Goal: Task Accomplishment & Management: Complete application form

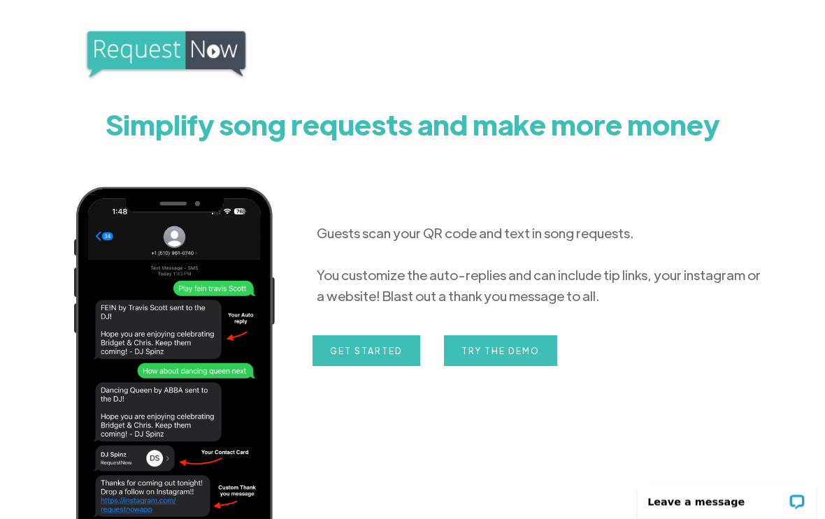
click at [208, 55] on img at bounding box center [166, 54] width 164 height 52
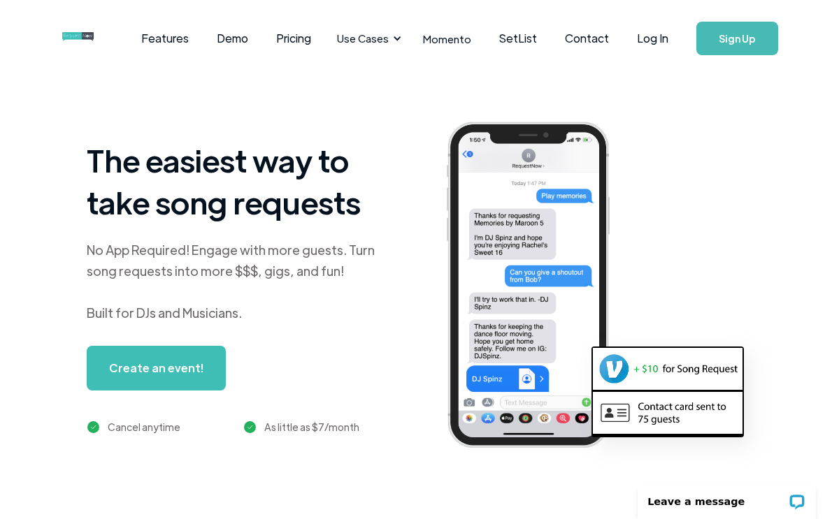
click at [652, 43] on link "Log In" at bounding box center [652, 38] width 59 height 49
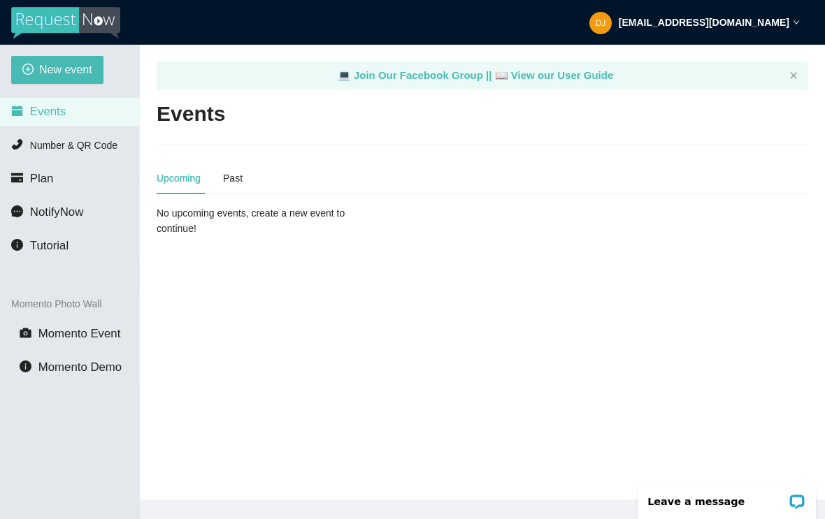
click at [55, 66] on span "New event" at bounding box center [65, 69] width 53 height 17
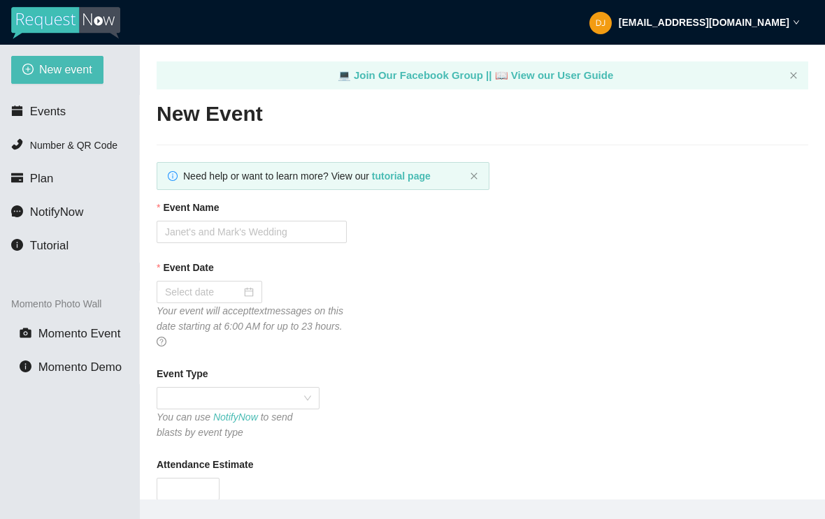
type textarea "[URL][DOMAIN_NAME]"
type textarea "Thanks for your Request Tips are greatly appreciated,,,"
type textarea "Thanks for joining us this evening. Please be safe and hope to see you again so…"
type textarea "Thanks for your Request Tips are greatly appreciated,,,"
type textarea "Thanks for joining us this evening. Please be safe and hope to see you again so…"
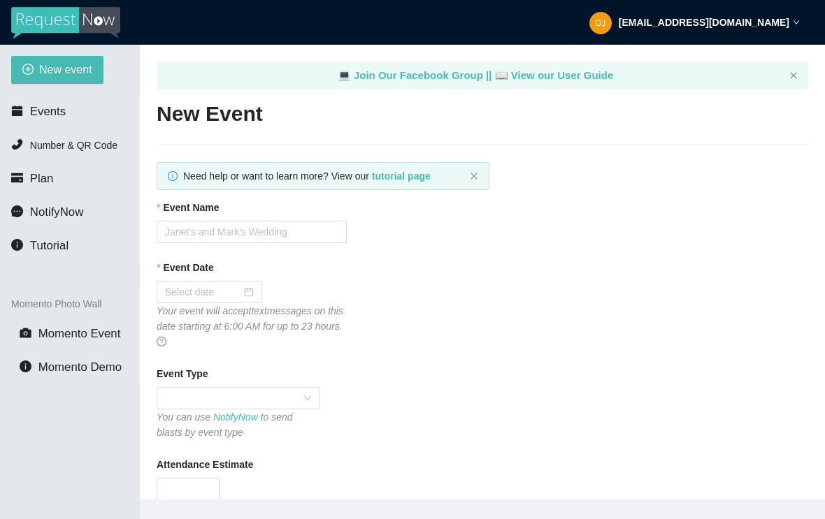
type textarea "Thanks for your Request Tips are greatly appreciated,,,"
type textarea "Thanks for joining us this evening. Please be safe and hope to see you again so…"
click at [267, 229] on input "Event Name" at bounding box center [252, 232] width 190 height 22
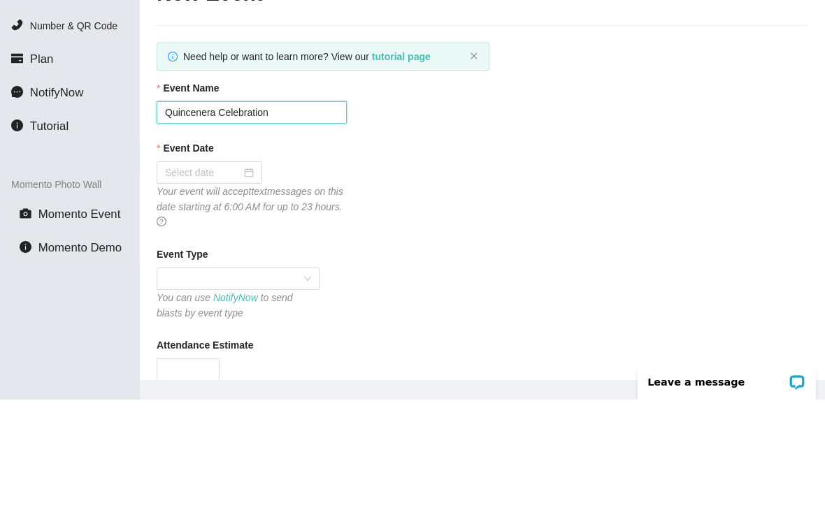
type input "Quincenera Celebration"
click at [232, 285] on input "Event Date" at bounding box center [203, 292] width 76 height 15
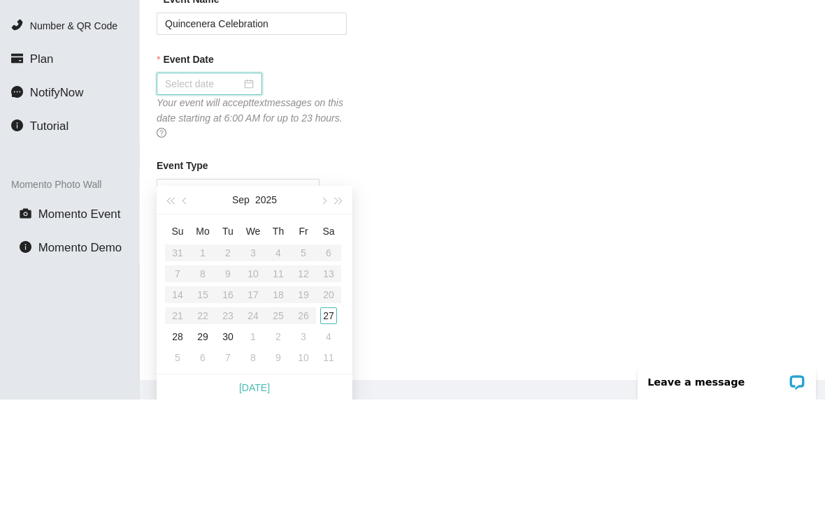
scroll to position [96, 0]
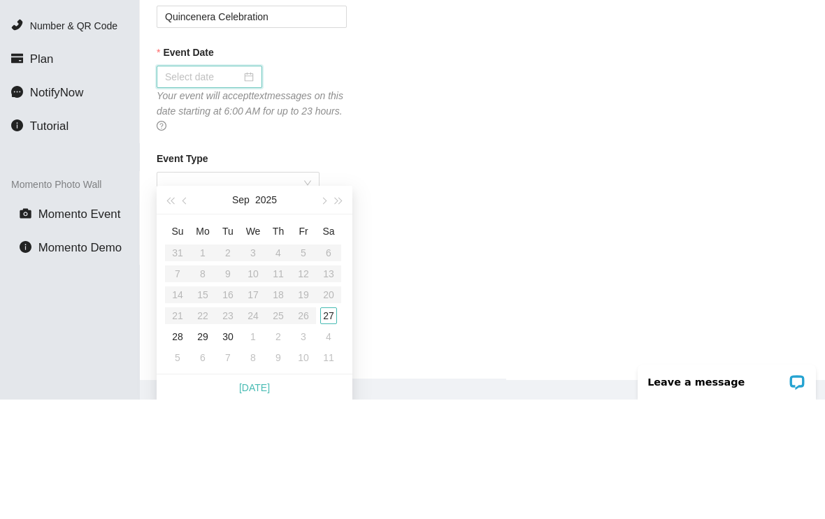
click at [268, 305] on button "2025" at bounding box center [266, 319] width 22 height 28
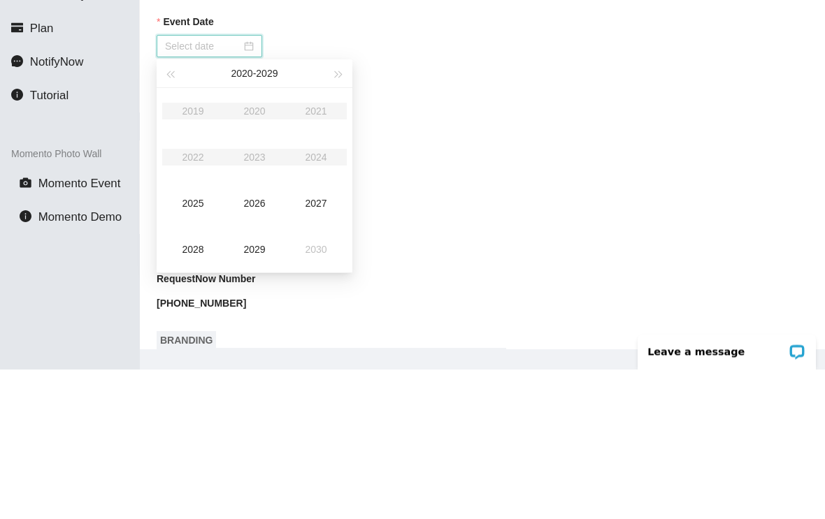
type input "[DATE]"
click at [202, 345] on div "2025" at bounding box center [193, 353] width 42 height 17
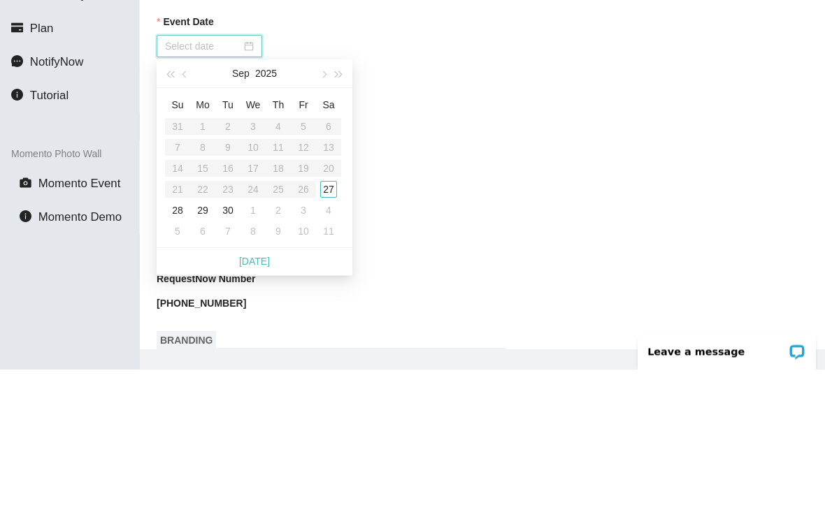
type input "[DATE]"
click at [335, 331] on div "27" at bounding box center [328, 339] width 17 height 17
type textarea "Thanks for your Request Tips are greatly appreciated,,,"
type textarea "Thanks for joining us this evening. Please be safe and hope to see you again so…"
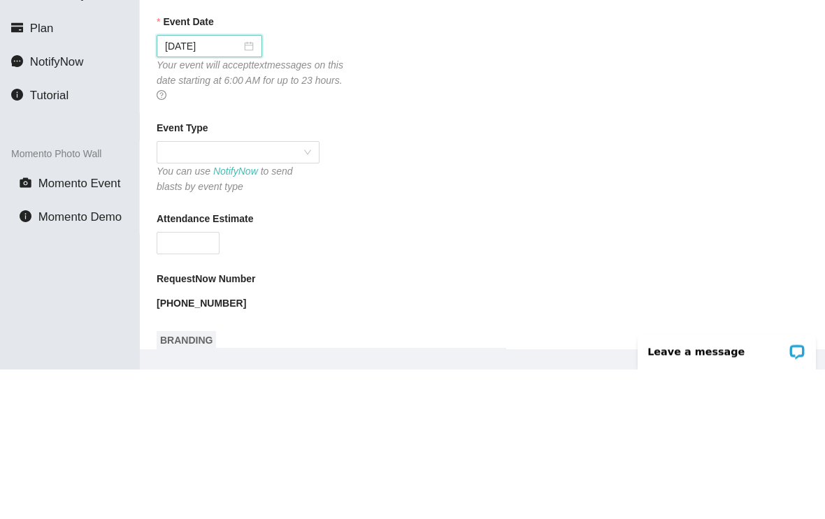
click at [308, 292] on span at bounding box center [238, 302] width 146 height 21
type textarea "Thanks for your Request Tips are greatly appreciated,,,"
type textarea "Thanks for joining us this evening. Please be safe and hope to see you again so…"
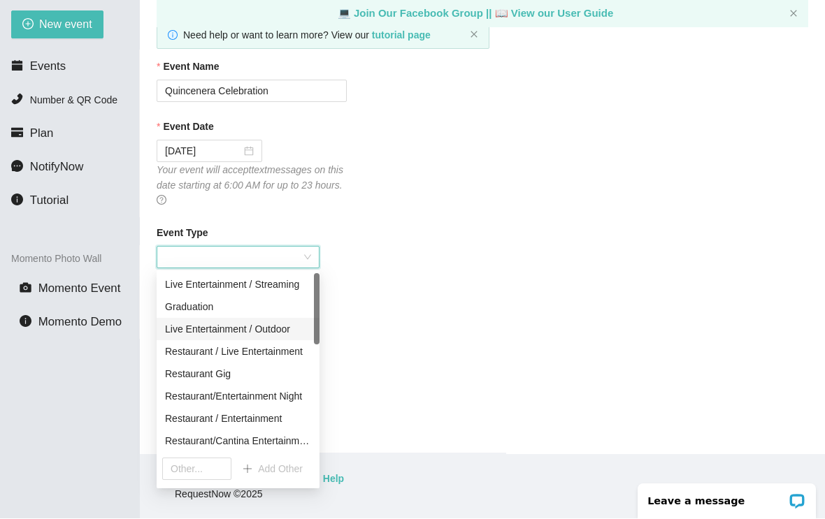
click at [242, 322] on div "Live Entertainment / Outdoor" at bounding box center [238, 329] width 146 height 15
type textarea "Thanks for your Request Tips are greatly appreciated,,,"
type textarea "Thanks for joining us this evening. Please be safe and hope to see you again so…"
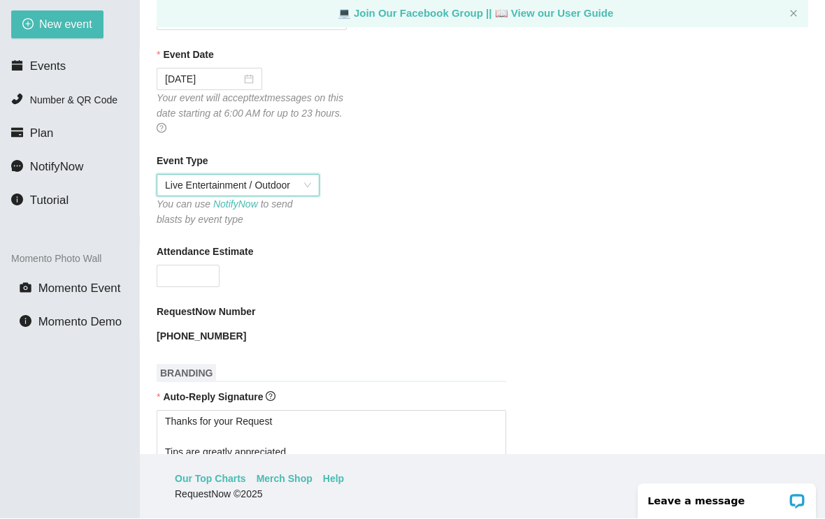
scroll to position [171, 0]
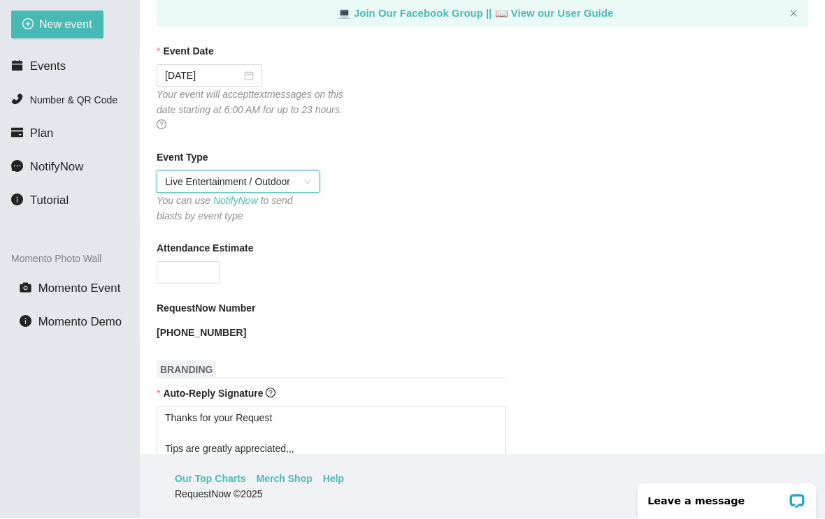
click at [189, 263] on input "Attendance Estimate" at bounding box center [188, 273] width 62 height 21
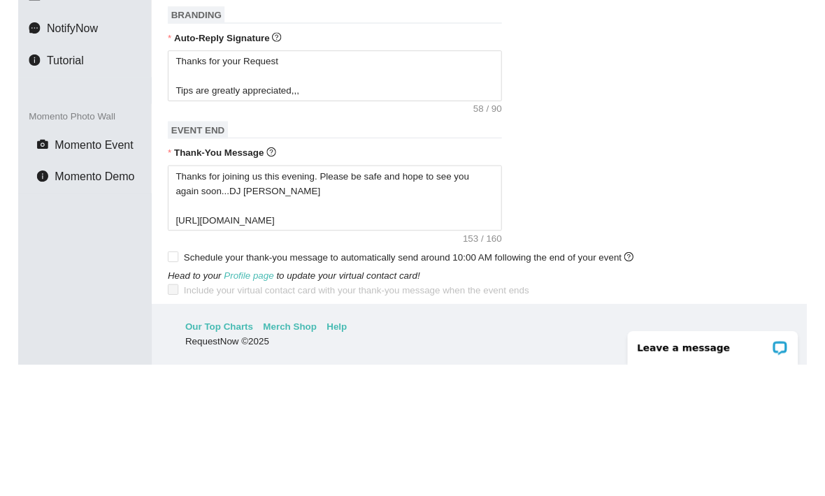
scroll to position [394, 0]
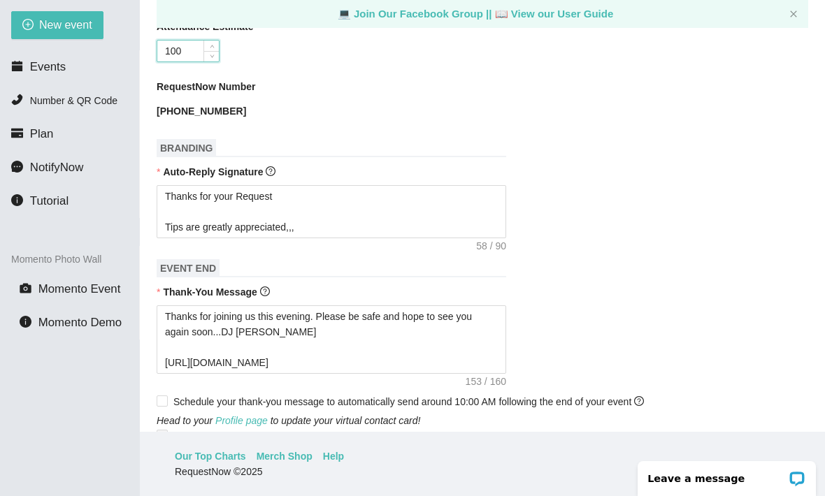
type input "100"
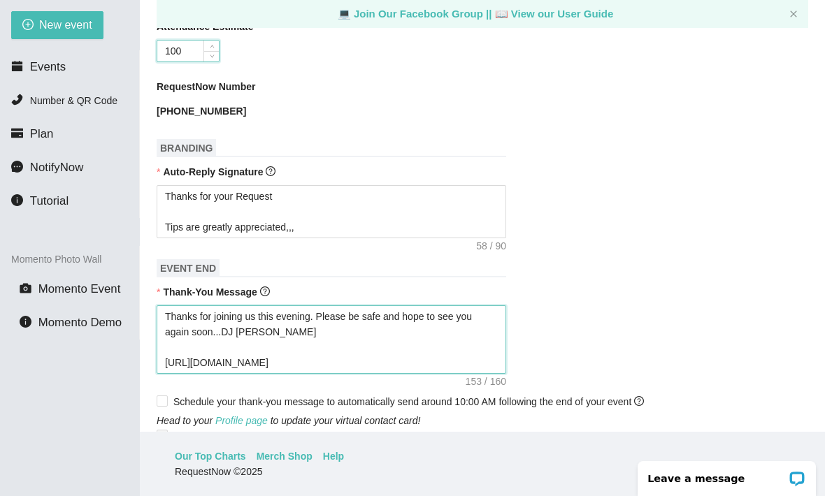
click at [480, 342] on textarea "Thanks for joining us this evening. Please be safe and hope to see you again so…" at bounding box center [332, 339] width 350 height 69
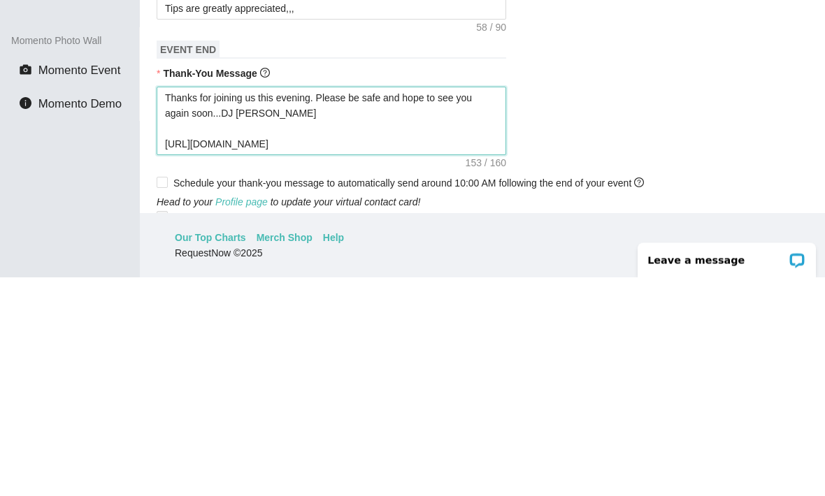
type textarea "Thanks for joining us this evening. Please be safe and hope to see you again so…"
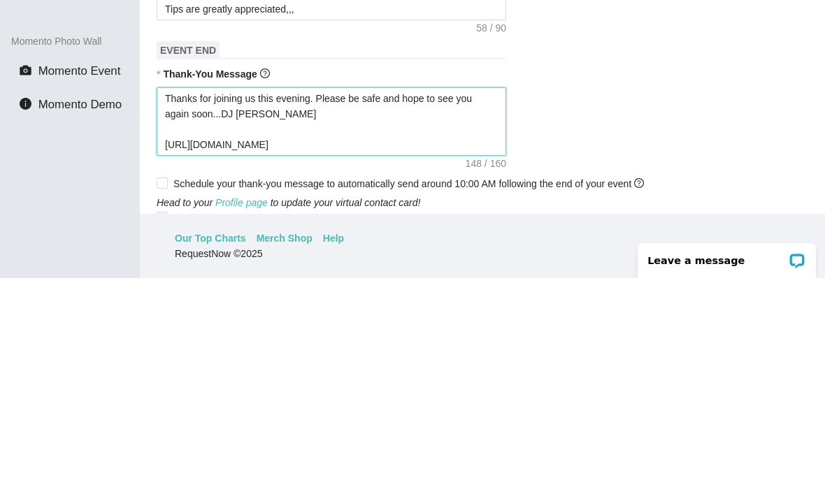
type textarea "Thanks for joining us this evening. Please be safe and hope to see you again so…"
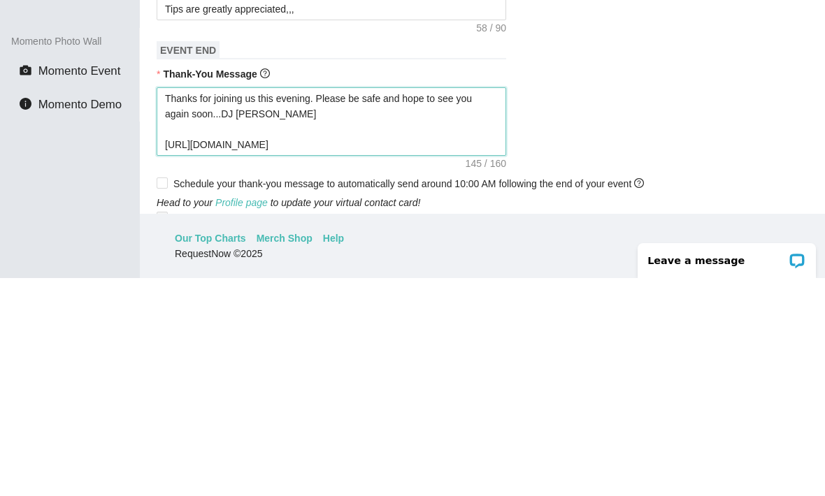
type textarea "Thanks for joining us this evening. Please be safe and hope to see you again so…"
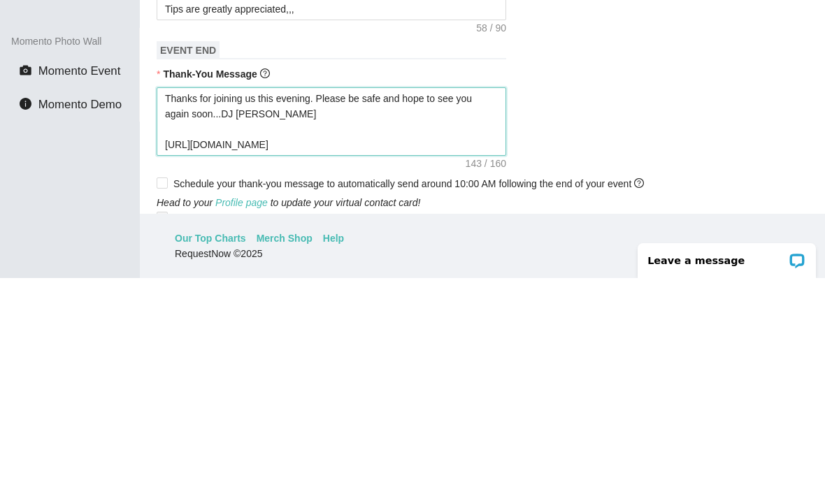
type textarea "Thanks for joining us this evening. Please be safe and hope to see you again so…"
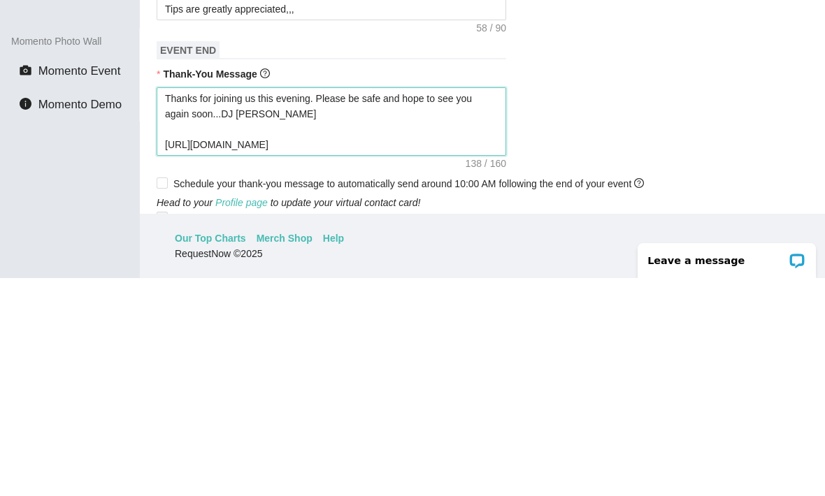
type textarea "Thanks for joining us this evening. Please be safe and hope to see you again so…"
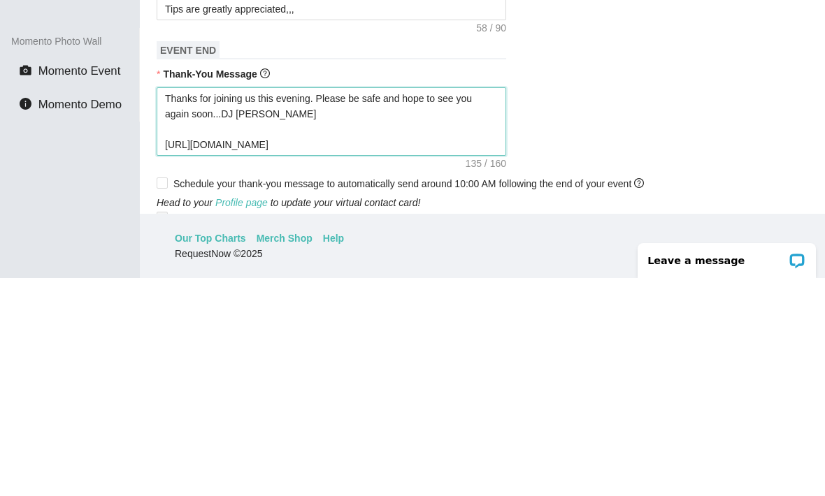
type textarea "Thanks for joining us this evening. Please be safe and hope to see you again so…"
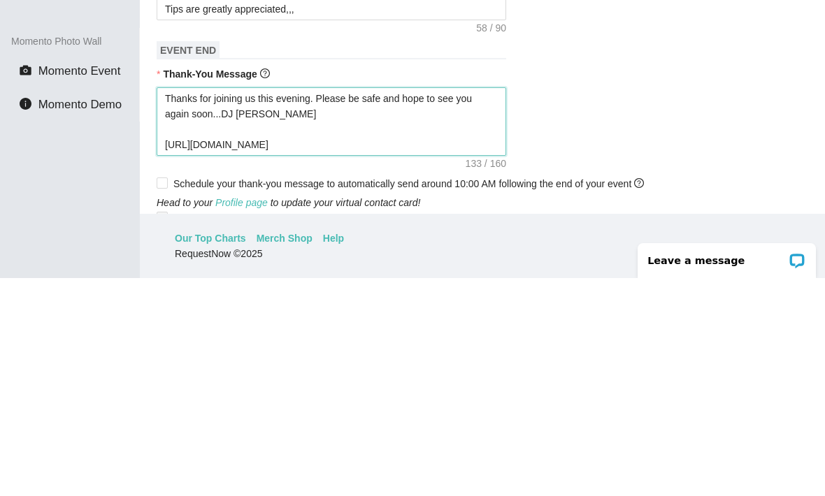
type textarea "Thanks for joining us this evening. Please be safe and hope to see you again so…"
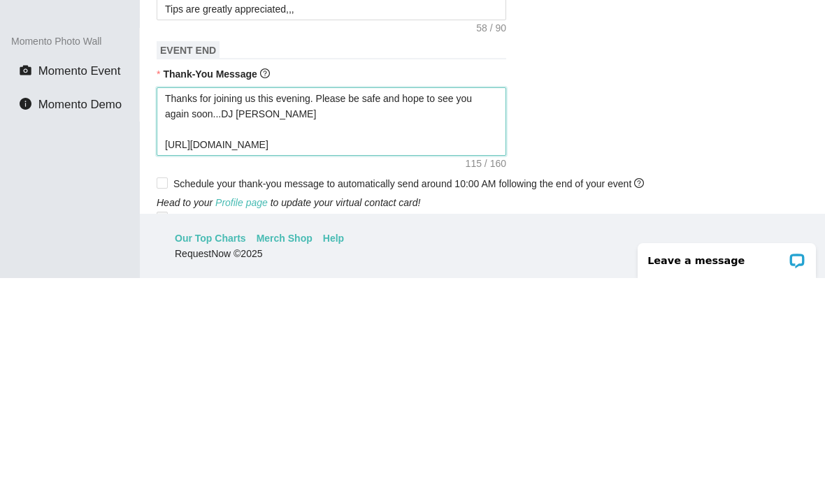
type textarea "Thanks for joining us this evening. Please be safe and hope to see you again so…"
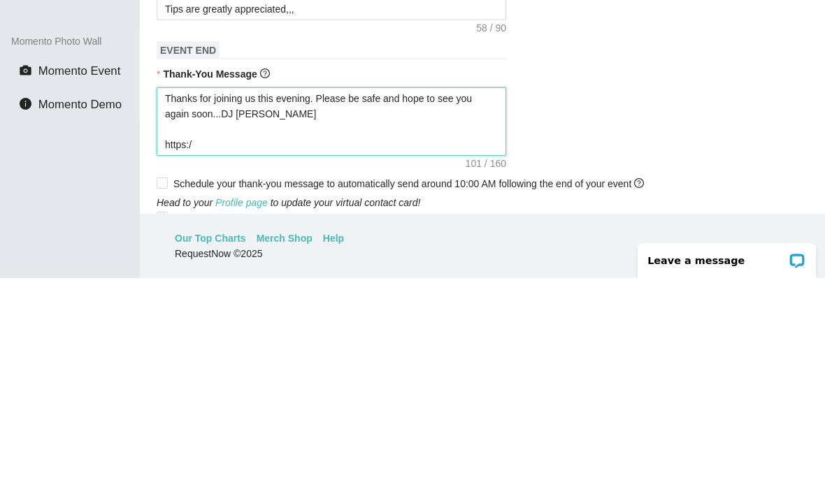
type textarea "Thanks for joining us this evening. Please be safe and hope to see you again so…"
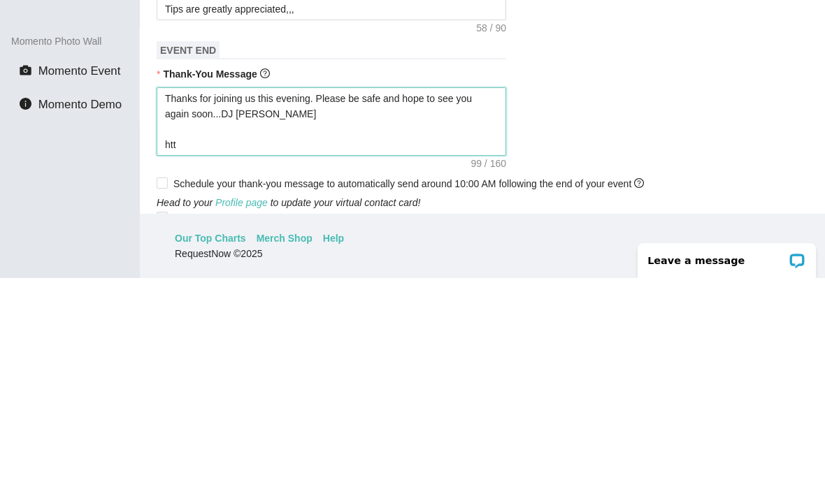
type textarea "Thanks for joining us this evening. Please be safe and hope to see you again so…"
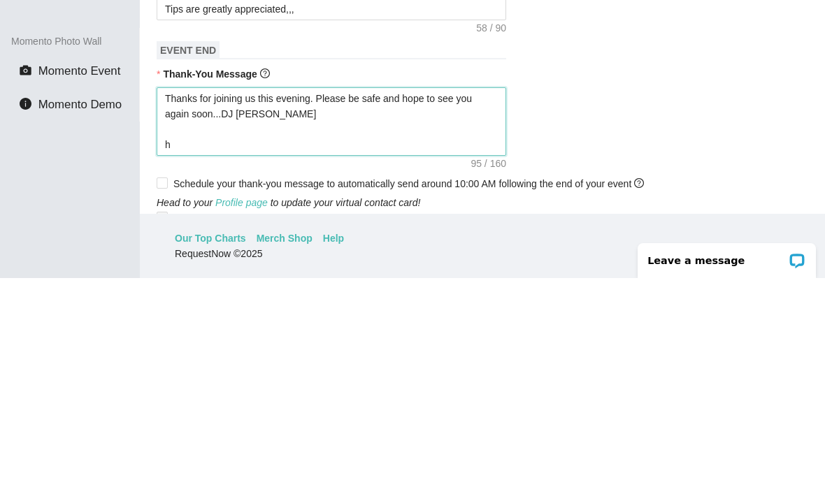
type textarea "Thanks for joining us this evening. Please be safe and hope to see you again so…"
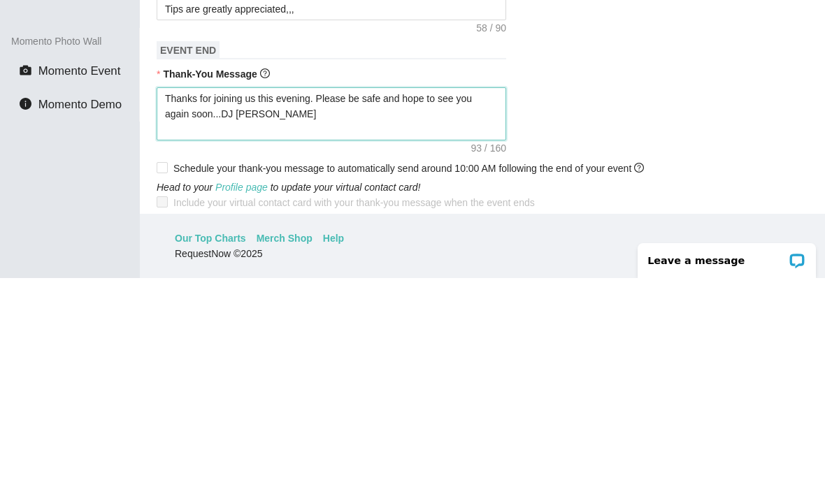
paste textarea "[URL][DOMAIN_NAME]"
type textarea "Thanks for joining us this evening. Please be safe and hope to see you again so…"
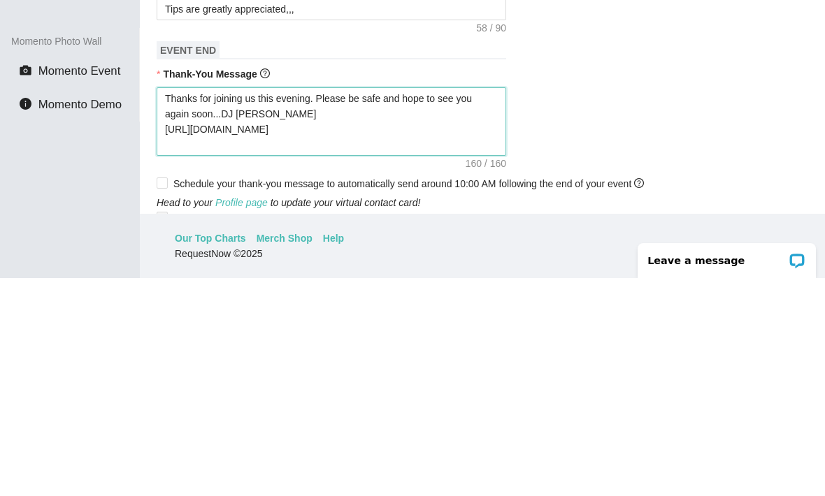
scroll to position [91, 0]
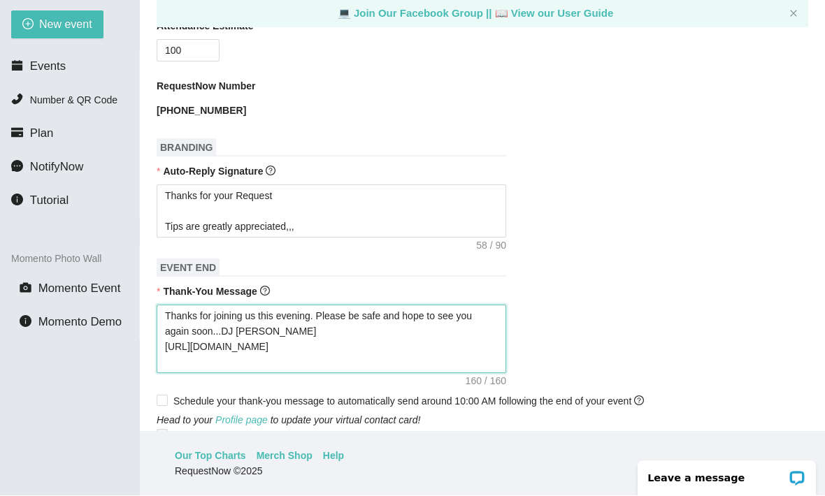
click at [424, 311] on textarea "Thanks for joining us this evening. Please be safe and hope to see you again so…" at bounding box center [332, 339] width 350 height 69
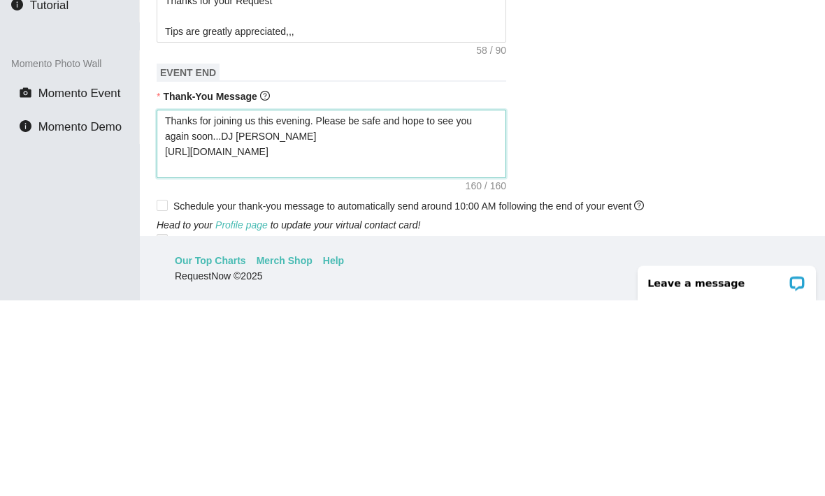
type textarea "Thanks for joining us this evening. Please be safe and hope to see you again so…"
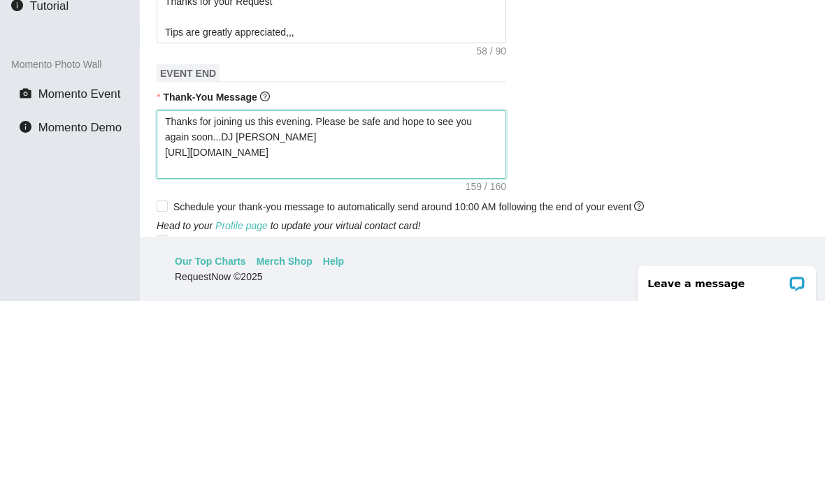
type textarea "Thanks for joining us this evening. Please be safe and hope to see you again so…"
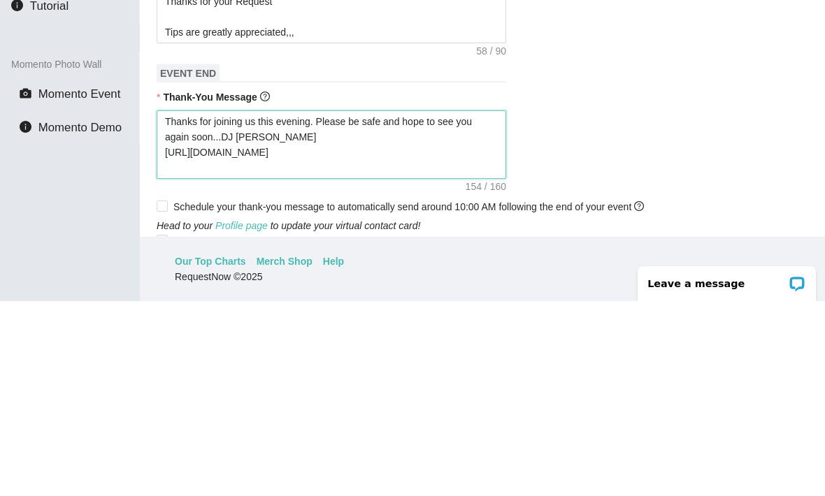
type textarea "Thanks for joining us this evening. Please be safe and hope to see you again so…"
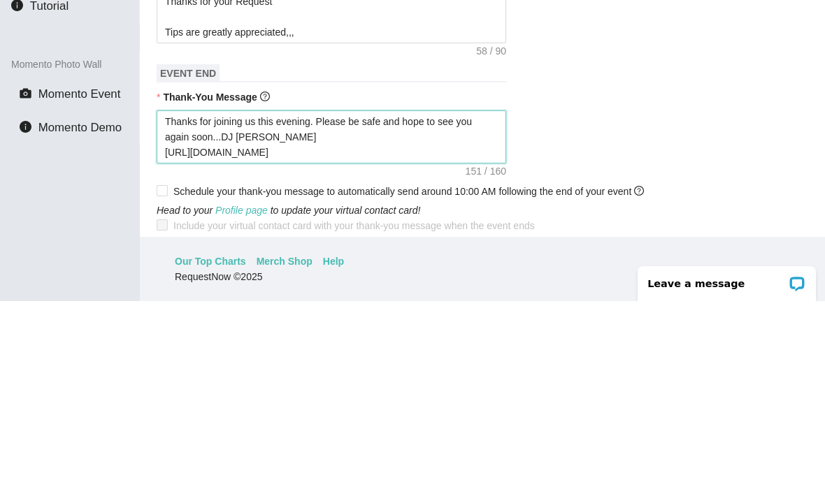
type textarea "Thanks for joining us this evening. Please be safe and hope to see you again so…"
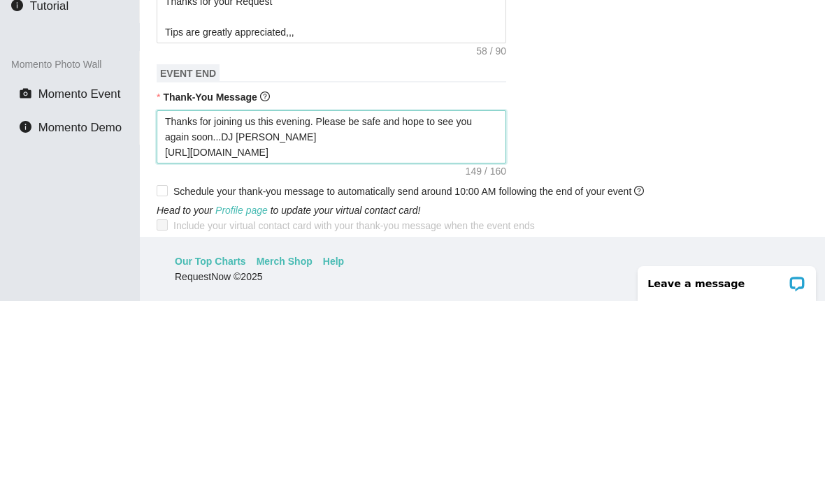
type textarea "Thanks for joining us this evening. Please be safe and hope to see you again so…"
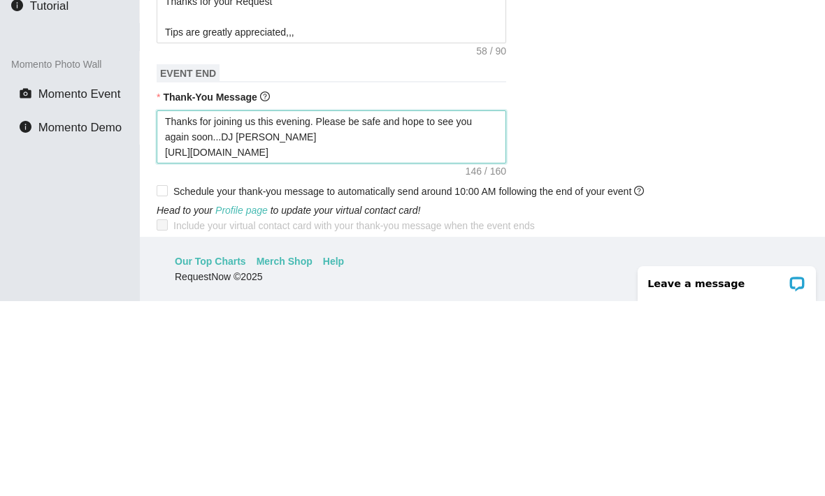
type textarea "Thanks for joining us this evening. Please be safe and hope to see you again so…"
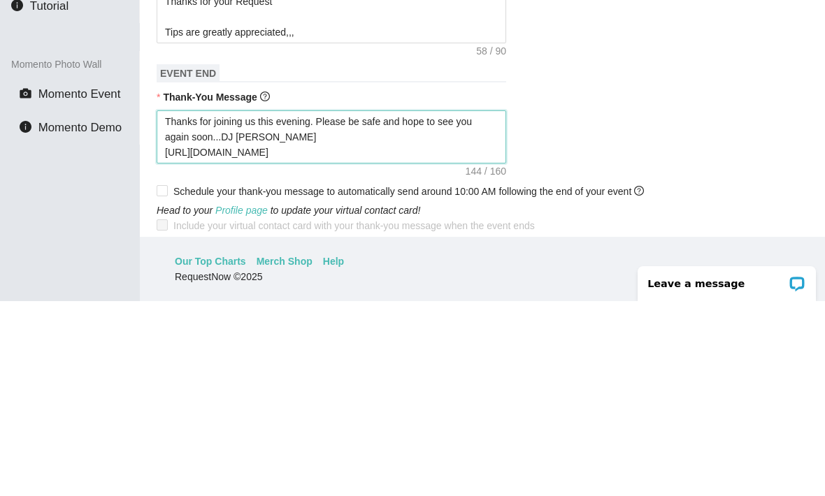
type textarea "Thanks for joining us this evening. Please be safe and hope to see you again so…"
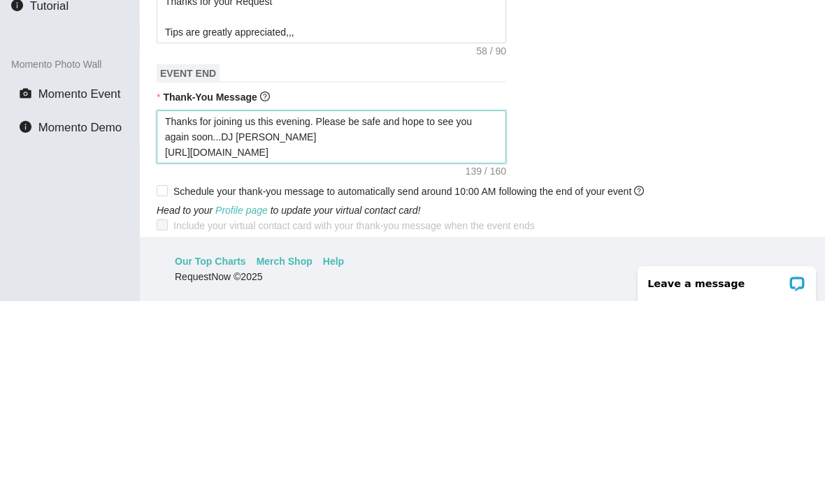
type textarea "Thanks for joining us this evening. Please be safe and hope to see you again so…"
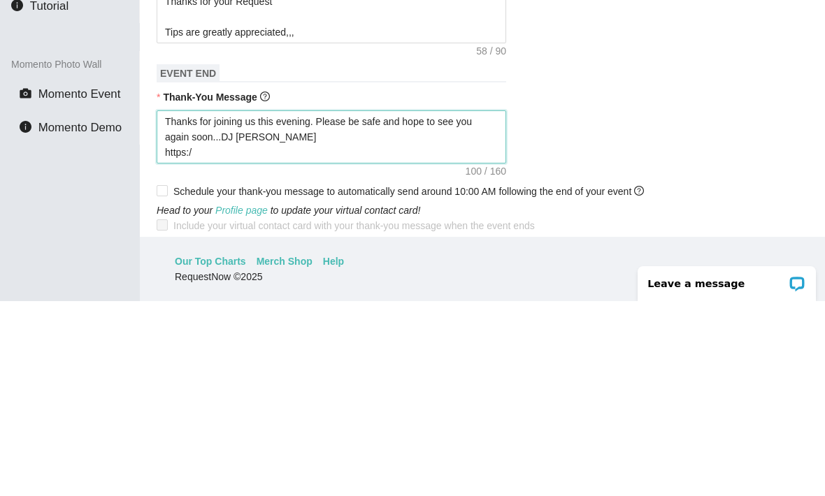
type textarea "Thanks for joining us this evening. Please be safe and hope to see you again so…"
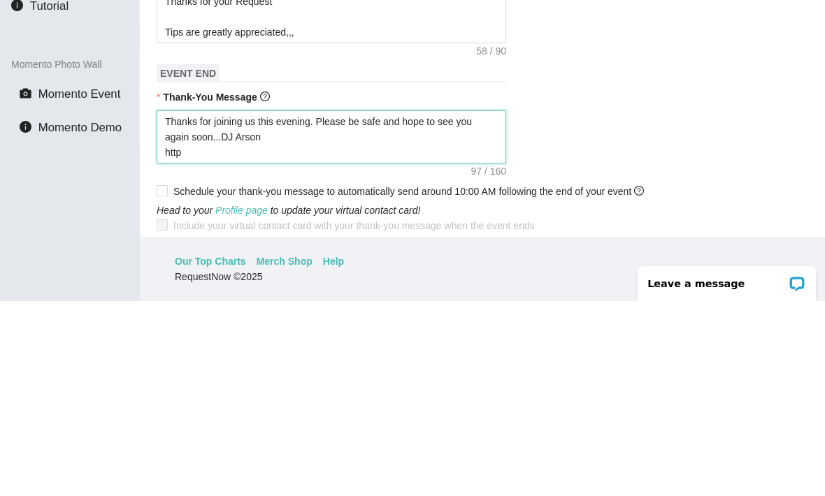
type textarea "Thanks for joining us this evening. Please be safe and hope to see you again so…"
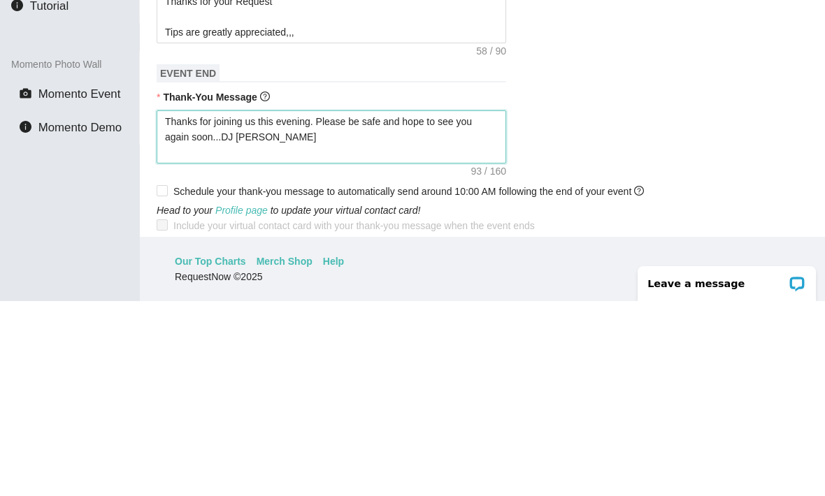
click at [373, 305] on textarea "Thanks for joining us this evening. Please be safe and hope to see you again so…" at bounding box center [332, 331] width 350 height 53
type textarea "Thanks for joining us this evening. Please besafe and hope to see you again soo…"
type textarea "Thanks for joining us this evening. Please bsafe and hope to see you again soon…"
type textarea "Thanks for joining us this evening. Please safe and hope to see you again soon.…"
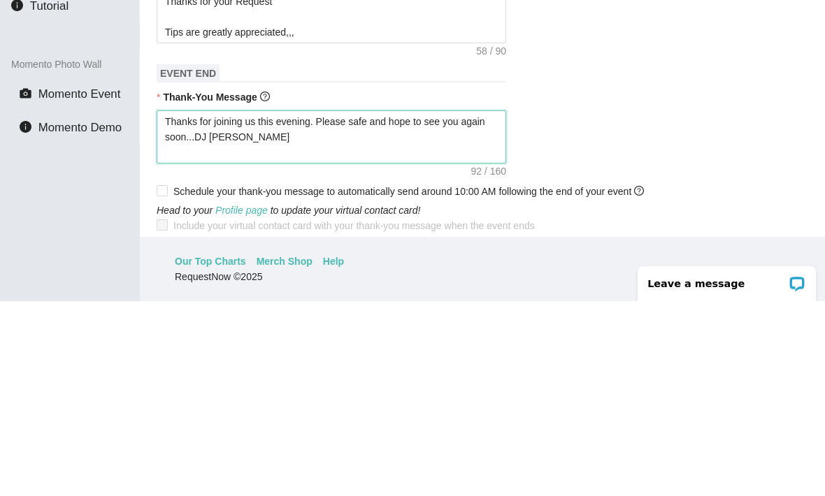
type textarea "Thanks for joining us this evening. Please safe and hope to see you again soon.…"
type textarea "Thanks for joining us this evening. Please ssafe and hope to see you again soon…"
type textarea "Thanks for joining us this evening. Please stsafe and hope to see you again soo…"
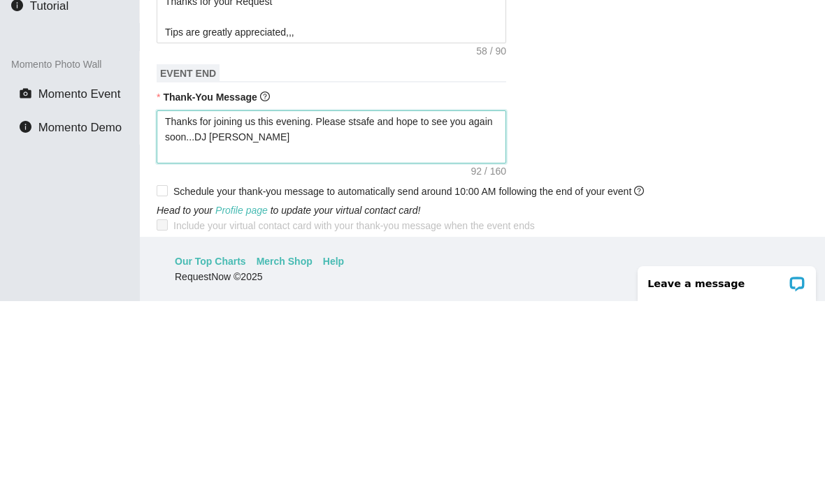
type textarea "Thanks for joining us this evening. Please stasafe and hope to see you again so…"
type textarea "Thanks for joining us this evening. Please staysafe and hope to see you again s…"
type textarea "Thanks for joining us this evening. Please stay safe and hope to see you again …"
click at [232, 305] on textarea "Thanks for joining us this evening. Please stay safe and hope to see you again …" at bounding box center [332, 331] width 350 height 53
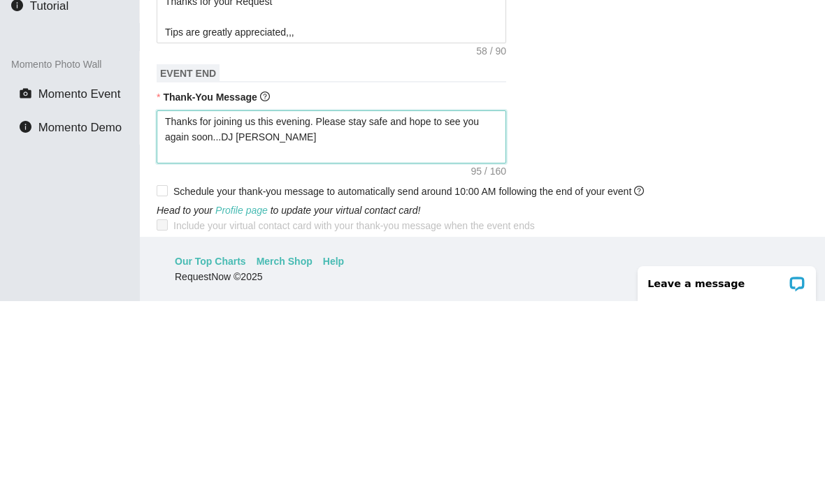
type textarea "Thanks for joining us this evening. Please stay safe and hope to see you again …"
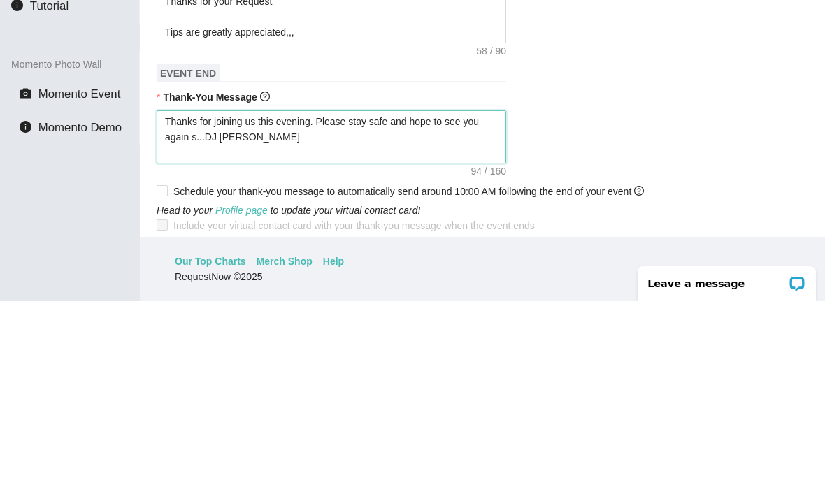
type textarea "Thanks for joining us this evening. Please stay safe and hope to see you again …"
type textarea "Thanks for joining us this evening. Please stay safe and hope to see you again.…"
type textarea "Thanks for joining us this evening. Please stay safe and hope to see you agai..…"
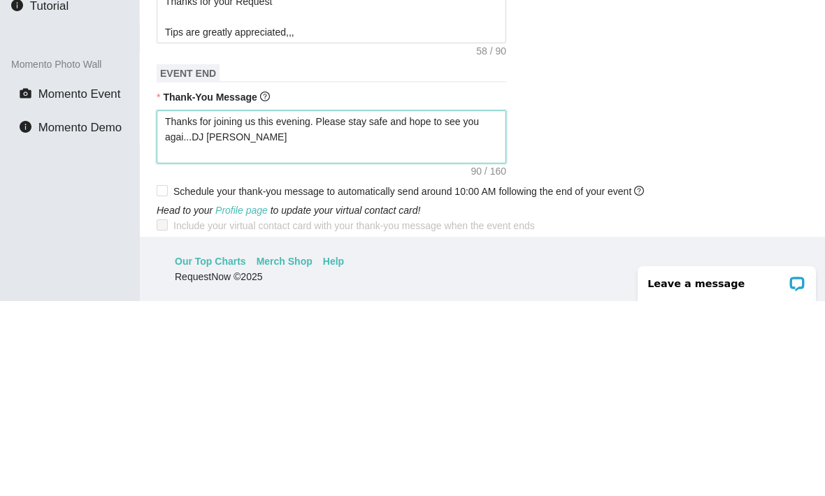
type textarea "Thanks for joining us this evening. Please stay safe and hope to see you aga...…"
type textarea "Thanks for joining us this evening. Please stay safe and hope to see you ag...D…"
type textarea "Thanks for joining us this evening. Please stay safe and hope to see you a...DJ…"
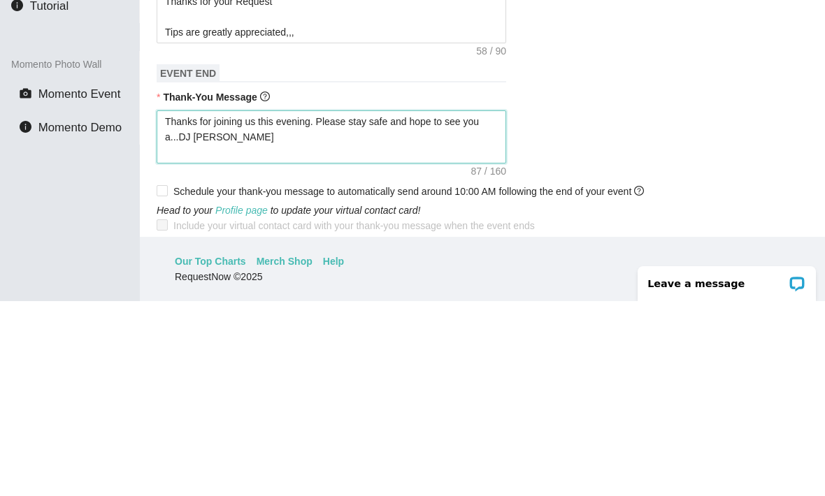
type textarea "Thanks for joining us this evening. Please stay safe and hope to see you a...DJ…"
type textarea "Thanks for joining us this evening. Please stay safe and hope to see you ...DJ …"
type textarea "Thanks for joining us this evening. Please stay safe and hope to see you...DJ […"
type textarea "Thanks for joining us this evening. Please stay safe and hope to see yo...DJ [P…"
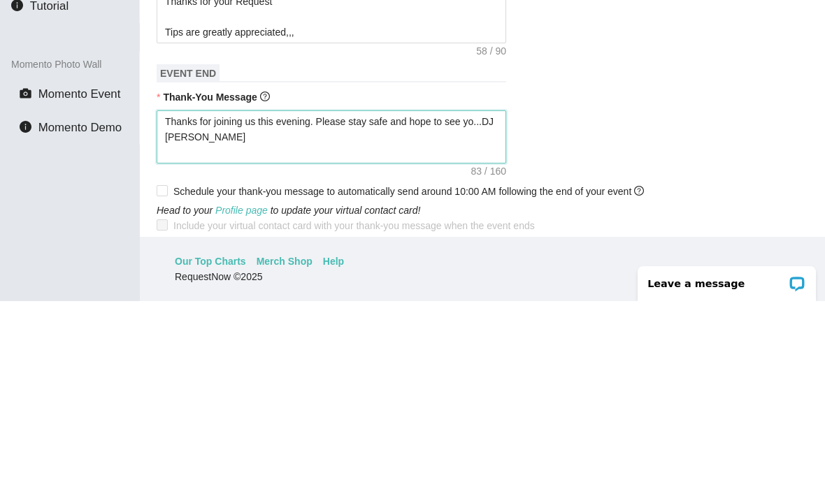
type textarea "Thanks for joining us this evening. Please stay safe and hope to see y...DJ [PE…"
type textarea "Thanks for joining us this evening. Please stay safe and hope to see ...DJ [PER…"
type textarea "Thanks for joining us this evening. Please stay safe and hope to see...DJ [PERS…"
type textarea "Thanks for joining us this evening. Please stay safe and hope to se...DJ [PERSO…"
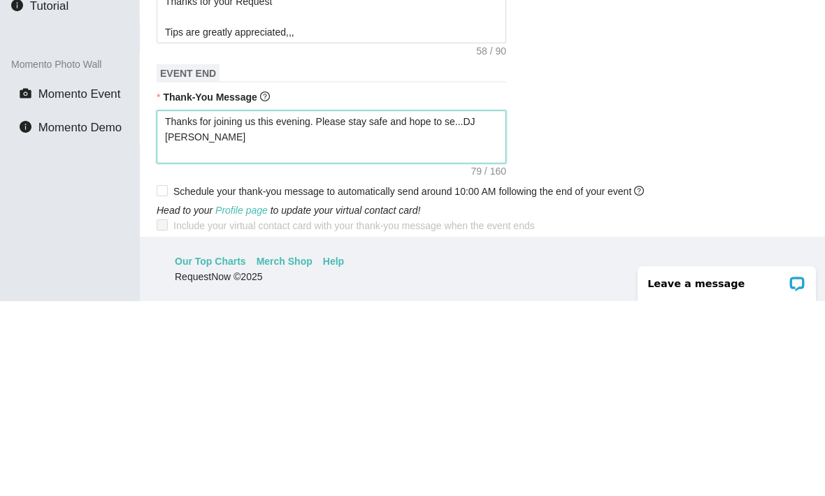
type textarea "Thanks for joining us this evening. Please stay safe and hope to s...DJ [PERSON…"
type textarea "Thanks for joining us this evening. Please stay safe and hope to ...DJ [PERSON_…"
type textarea "Thanks for joining us this evening. Please stay safe and hope to...DJ [PERSON_N…"
type textarea "Thanks for joining us this evening. Please stay safe and hope t...DJ [PERSON_NA…"
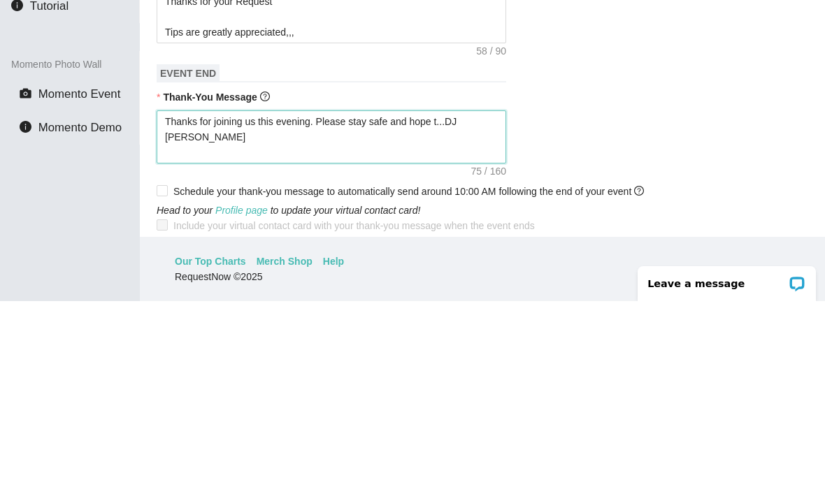
type textarea "Thanks for joining us this evening. Please stay safe and hope ...DJ [PERSON_NAM…"
type textarea "Thanks for joining us this evening. Please stay safe and hope...DJ [PERSON_NAME]"
type textarea "Thanks for joining us this evening. Please stay safe and hop...DJ [PERSON_NAME]"
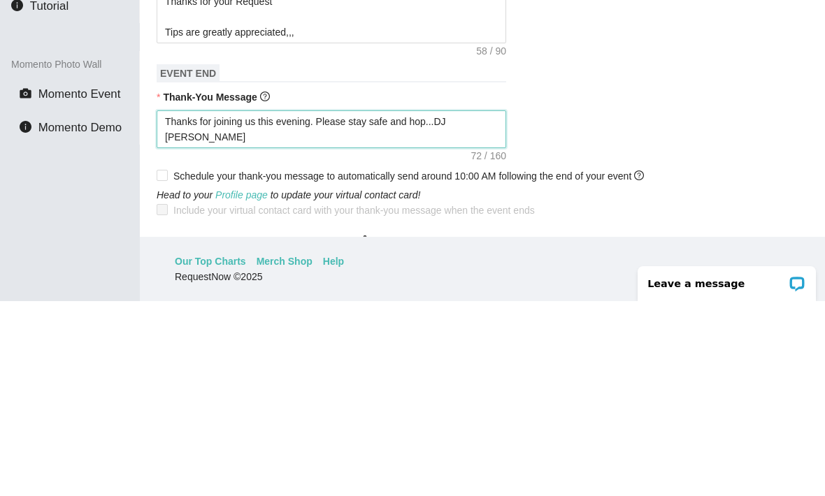
type textarea "Thanks for joining us this evening. Please stay safe and ho...DJ [PERSON_NAME]"
type textarea "Thanks for joining us this evening. Please stay safe and h...DJ [PERSON_NAME]"
type textarea "Thanks for joining us this evening. Please stay safe and ...DJ [PERSON_NAME]"
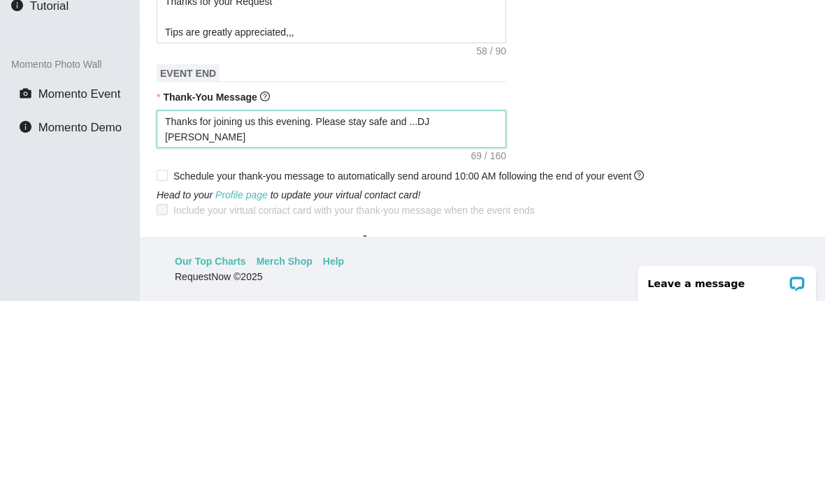
type textarea "Thanks for joining us this evening. Please stay safe and...DJ [PERSON_NAME]"
type textarea "Thanks for joining us this evening. Please stay safe an...DJ [PERSON_NAME]"
type textarea "Thanks for joining us this evening. Please stay safe a...DJ [PERSON_NAME]"
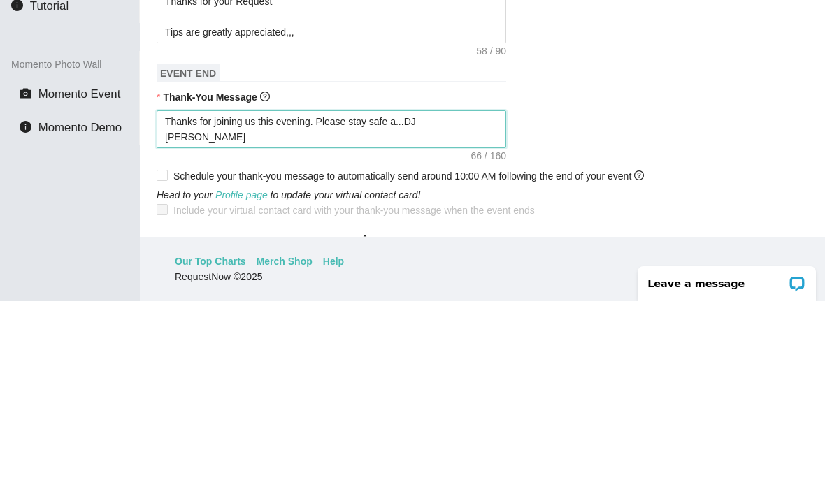
type textarea "Thanks for joining us this evening. Please stay safe ...DJ [PERSON_NAME]"
type textarea "Thanks for joining us this evening. Please stay safe...DJ [PERSON_NAME]"
click at [486, 305] on textarea "Thanks for joining us this evening. Please stay safe...DJ [PERSON_NAME]" at bounding box center [332, 324] width 350 height 38
click at [235, 305] on textarea "Thanks for joining us this evening. Please stay safe...DJ [PERSON_NAME]" at bounding box center [332, 324] width 350 height 38
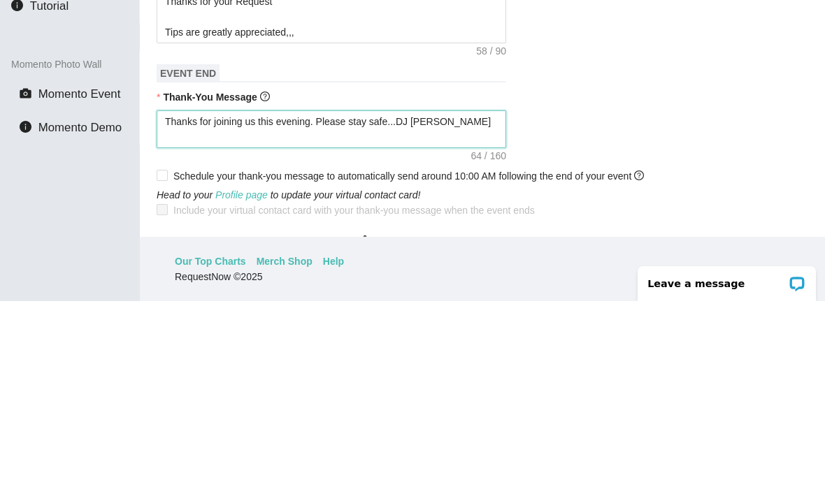
paste textarea "[URL][DOMAIN_NAME]"
type textarea "Thanks for joining us this evening. Please stay safe...DJ [PERSON_NAME] [URL][D…"
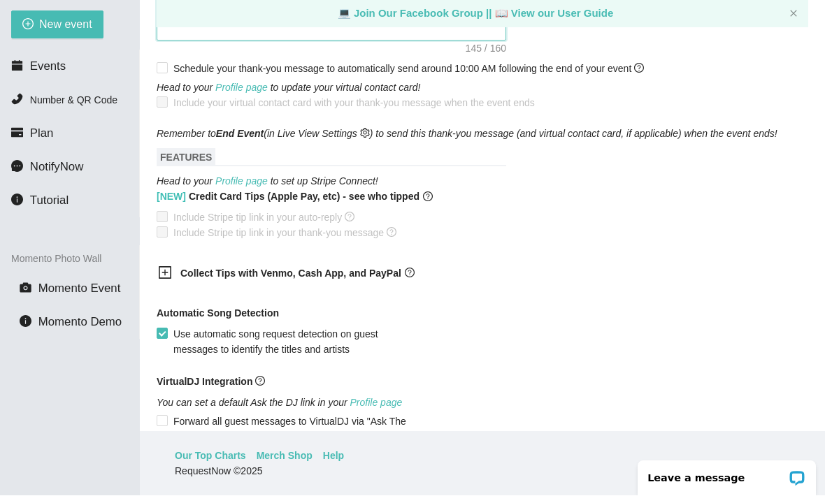
scroll to position [714, 0]
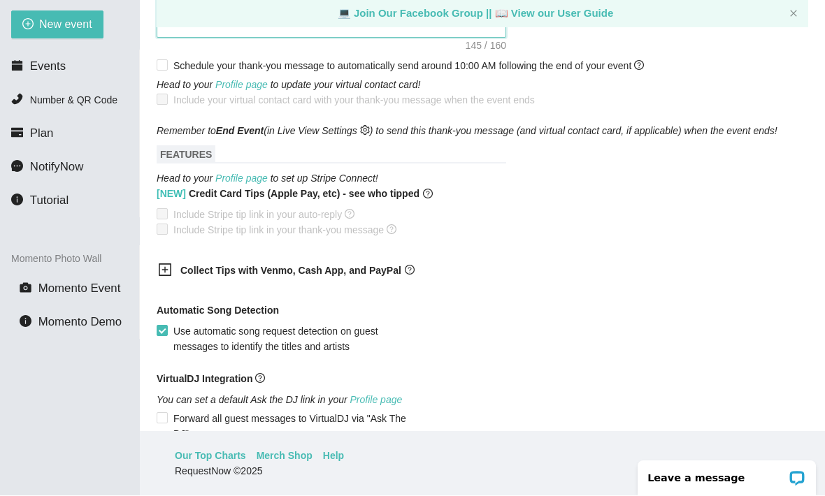
type textarea "Thanks for joining us this evening. Please stay safe...DJ [PERSON_NAME] [URL][D…"
click at [161, 264] on icon "plus-square" at bounding box center [165, 271] width 14 height 14
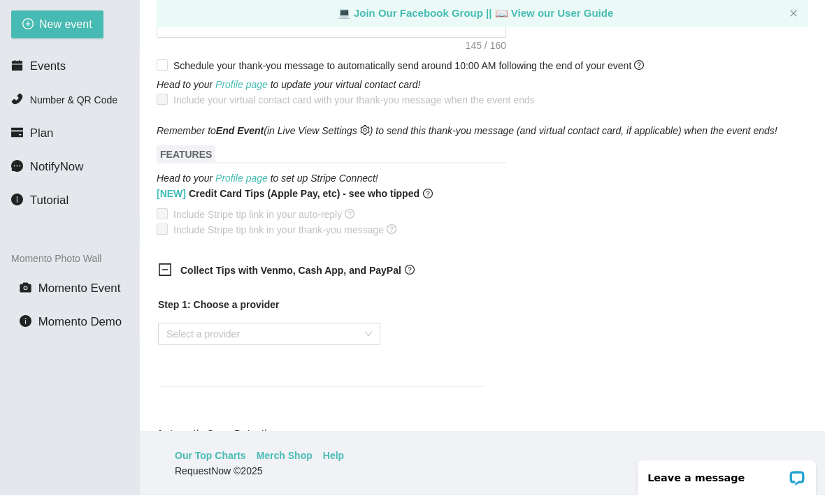
click at [362, 324] on input "search" at bounding box center [264, 334] width 196 height 21
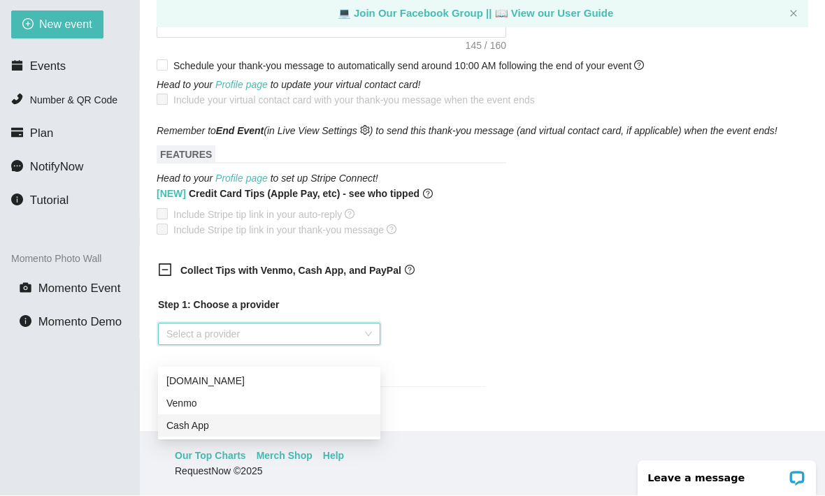
click at [196, 419] on div "Cash App" at bounding box center [269, 426] width 206 height 15
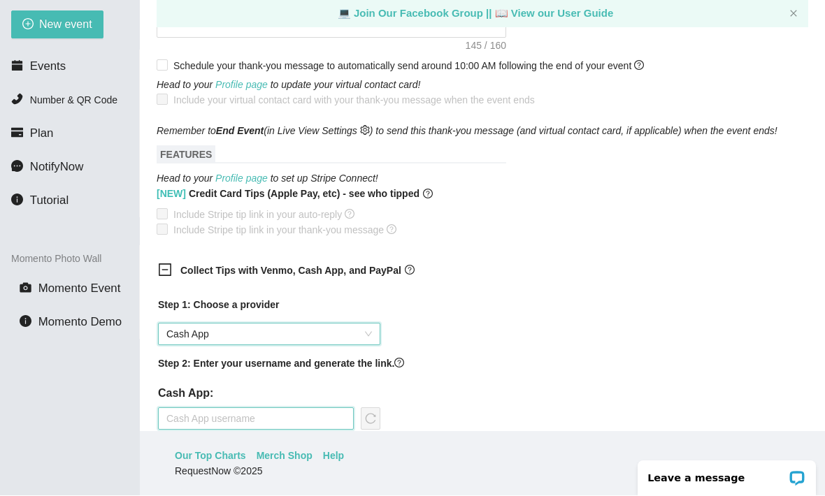
click at [210, 408] on input "text" at bounding box center [256, 419] width 196 height 22
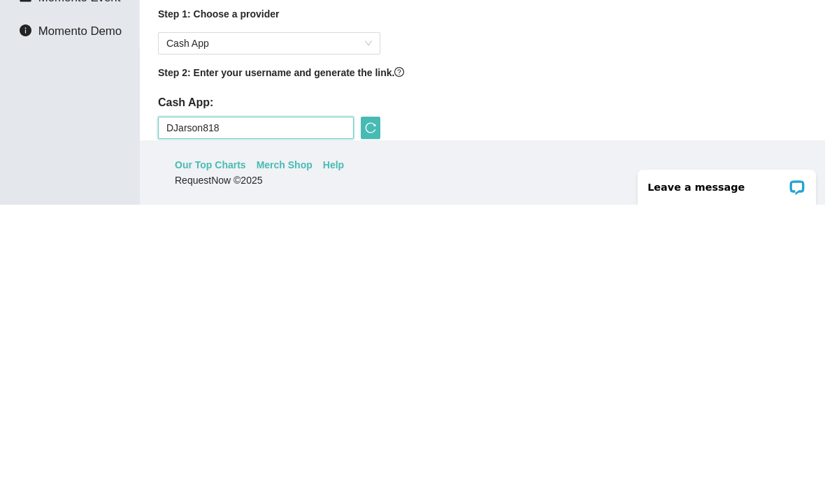
type input "DJarson818"
click at [370, 414] on icon "reload" at bounding box center [370, 419] width 11 height 11
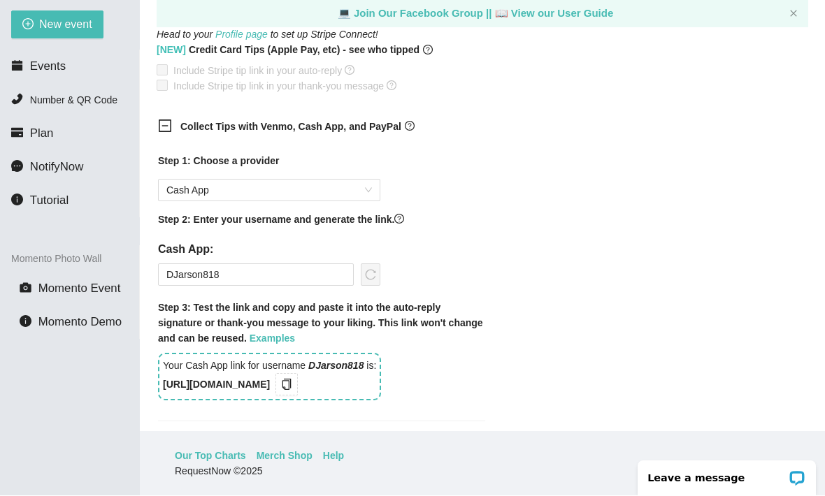
scroll to position [894, 0]
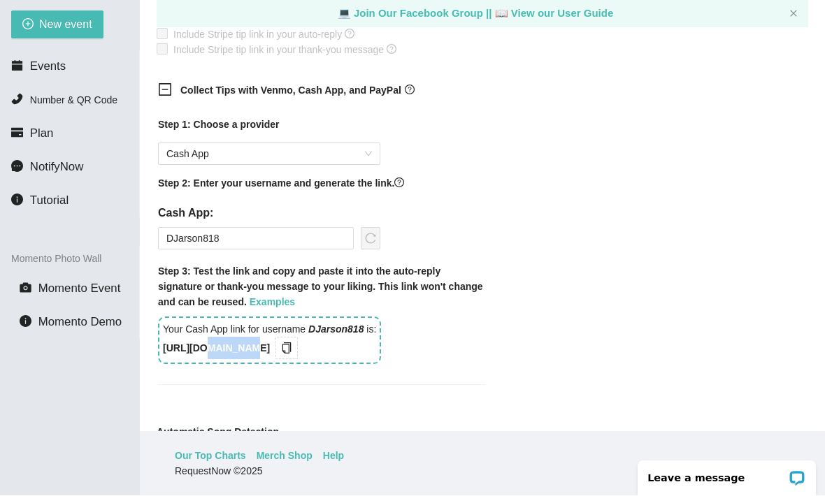
click at [468, 323] on div "Your Cash App link for username DJarson818 is: [URL][DOMAIN_NAME]" at bounding box center [321, 341] width 327 height 48
click at [292, 343] on icon "copy" at bounding box center [286, 348] width 11 height 11
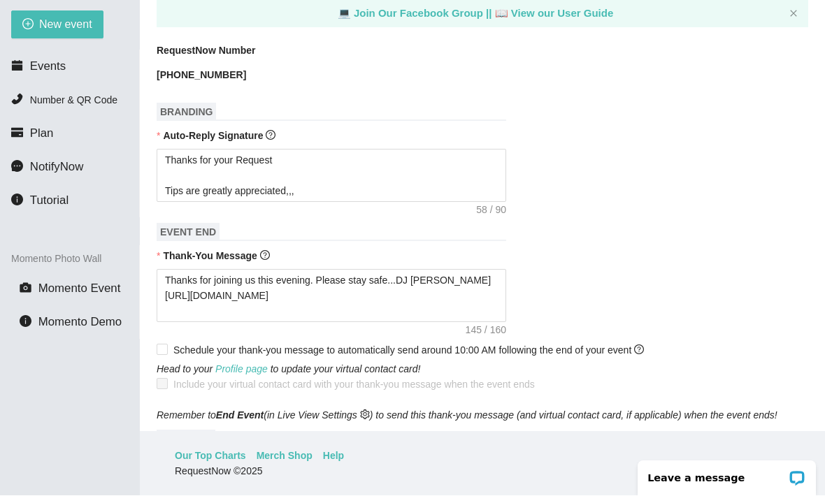
scroll to position [419, 0]
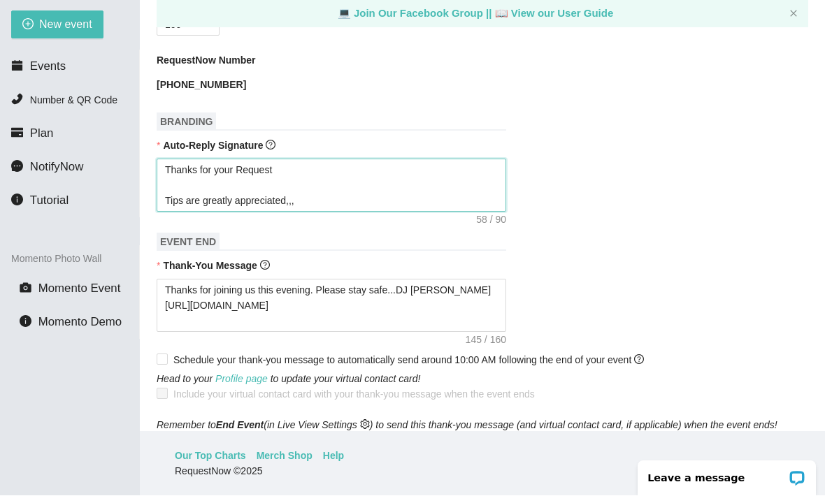
click at [337, 159] on textarea "Thanks for your Request Tips are greatly appreciated,,," at bounding box center [332, 185] width 350 height 53
type textarea "Thanks for your Request Tips are greatly appreciated,,,"
type textarea "Thanks for your Request Tips are greatly appreciated,,"
type textarea "Thanks for your Request Tips are greatly appreciated,"
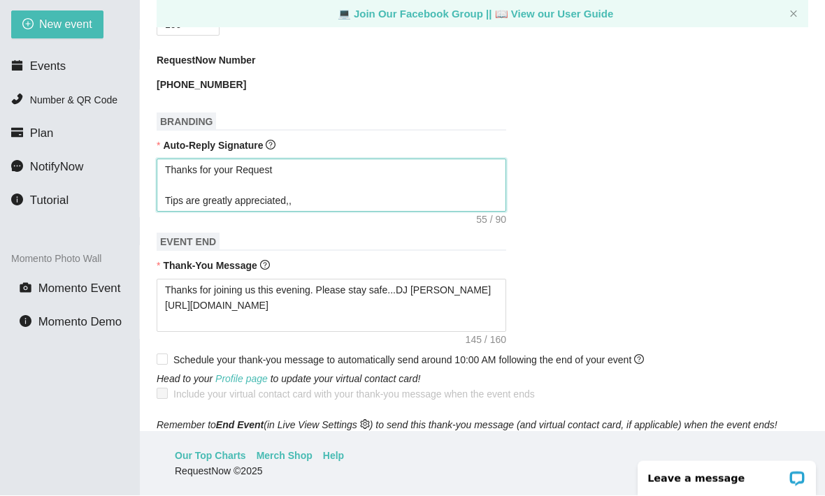
type textarea "Thanks for your Request Tips are greatly appreciated,"
type textarea "Thanks for your Request Tips are greatly appreciated"
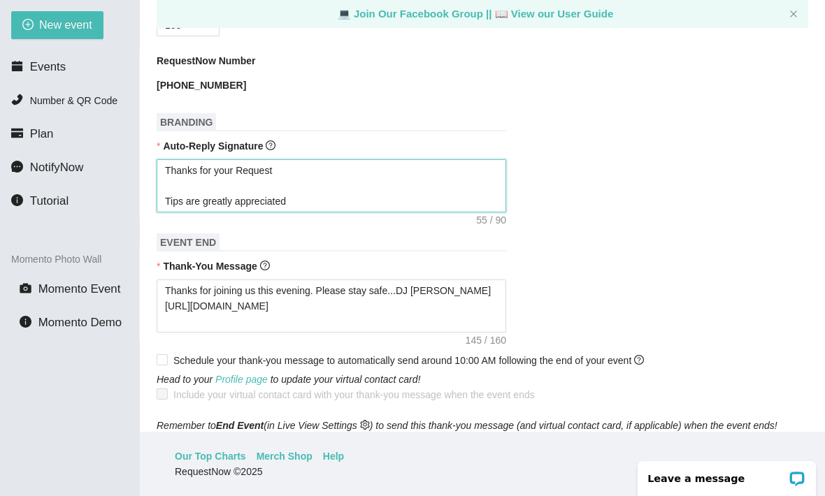
type textarea "Thanks for your Request Tips are greatly appreciated"
type textarea "Thanks for your Request Tips are greatly appreciated."
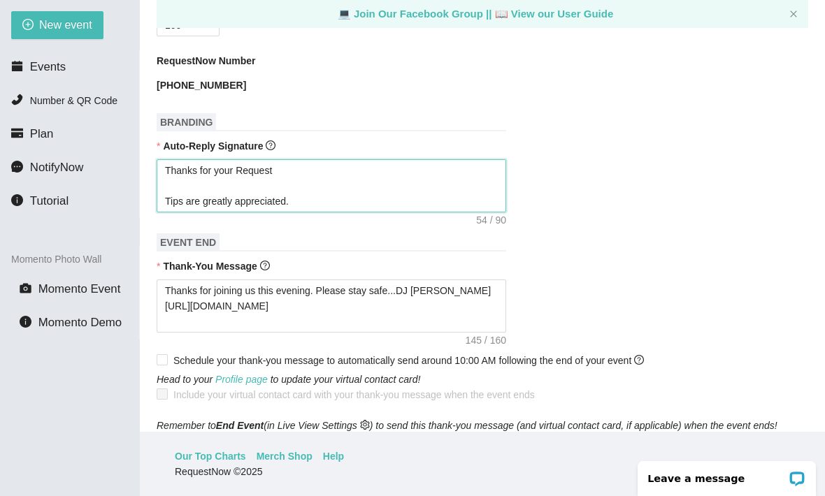
type textarea "Thanks for your Request Tips are greatly appreciated.."
paste textarea "[URL][DOMAIN_NAME]"
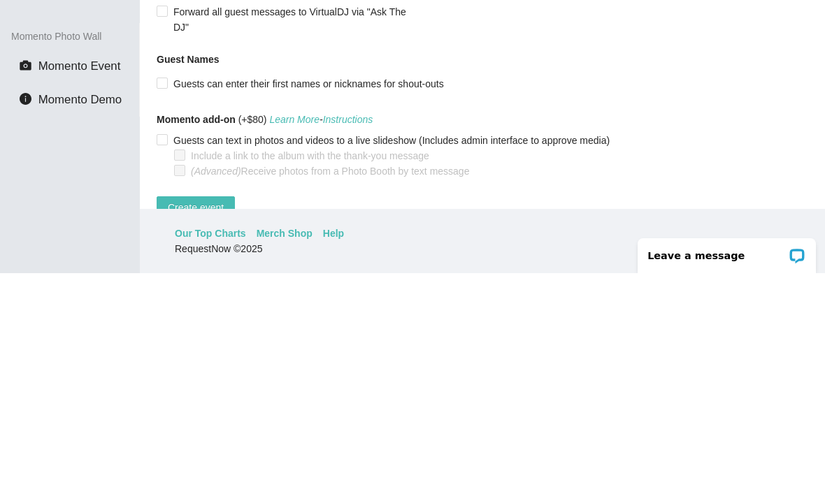
scroll to position [1200, 0]
click at [199, 424] on span "Create event" at bounding box center [196, 431] width 56 height 15
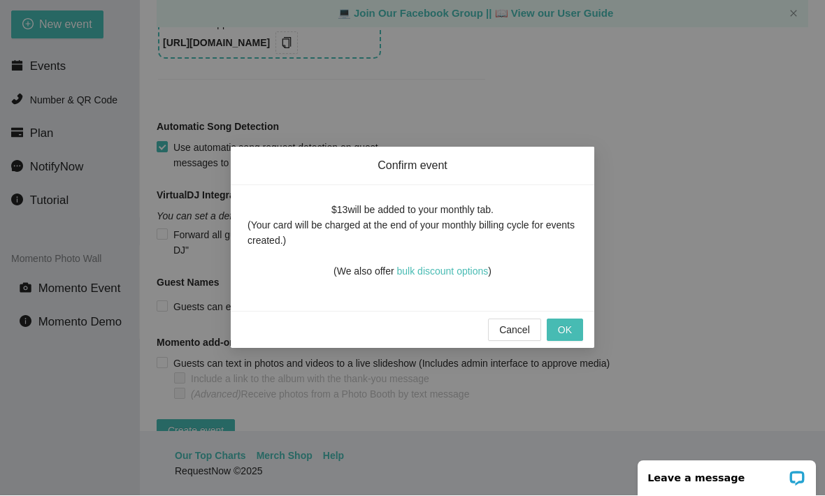
click at [570, 333] on span "OK" at bounding box center [565, 330] width 14 height 15
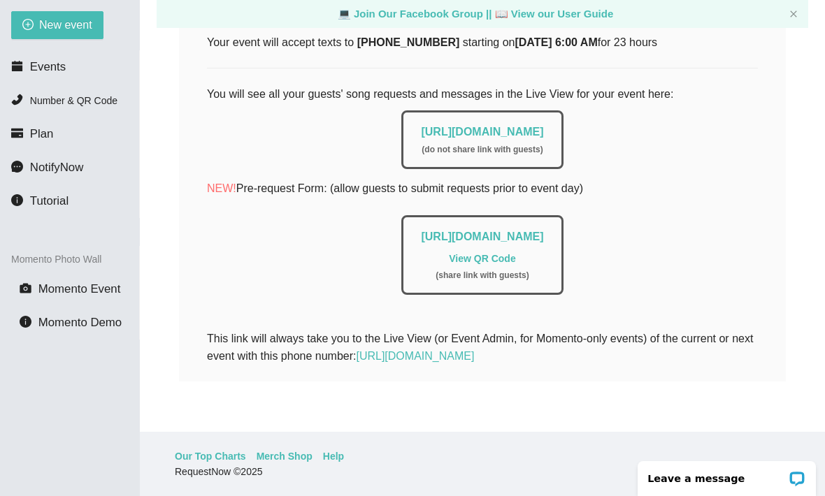
scroll to position [228, 0]
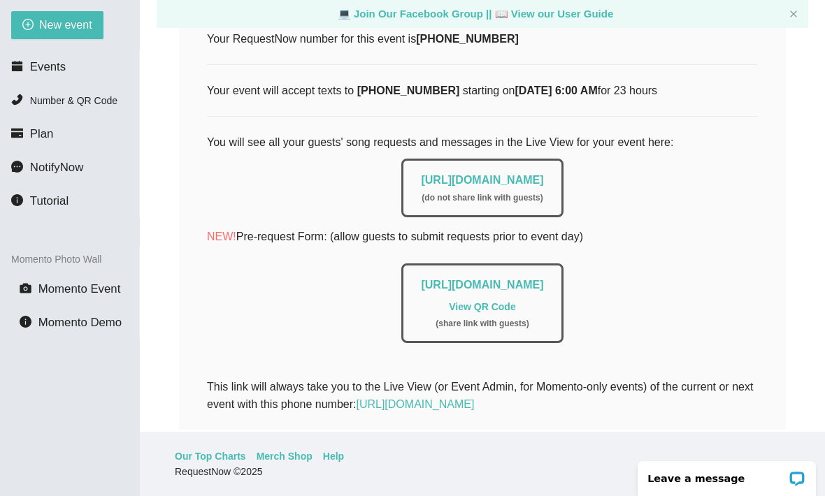
click at [461, 174] on link "[URL][DOMAIN_NAME]" at bounding box center [482, 180] width 122 height 12
